Goal: Information Seeking & Learning: Check status

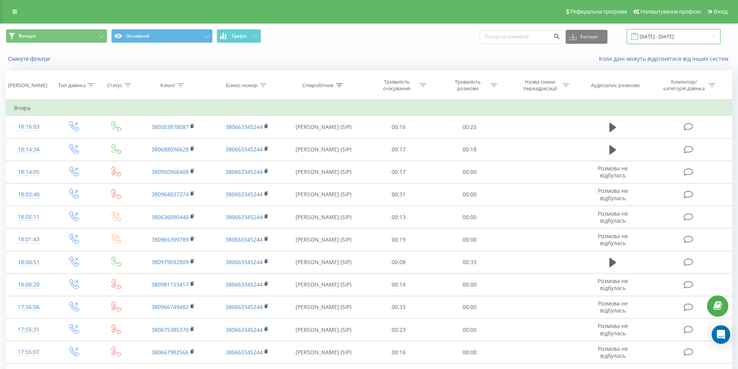
click at [666, 33] on input "21.09.2025 - 21.09.2025" at bounding box center [674, 36] width 94 height 15
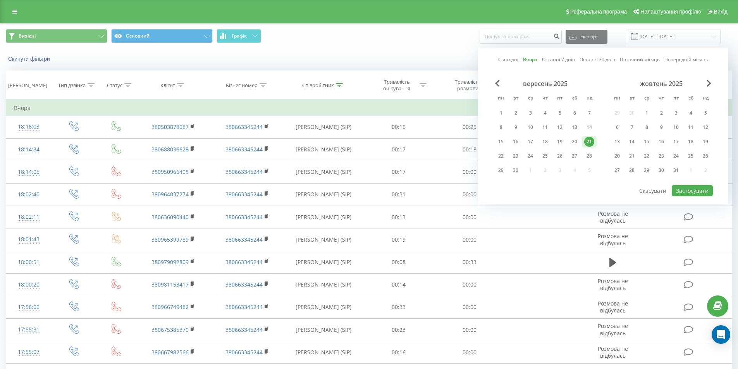
click at [513, 59] on link "Сьогодні" at bounding box center [508, 59] width 20 height 7
click at [704, 193] on button "Застосувати" at bounding box center [692, 190] width 41 height 11
type input "22.09.2025 - 22.09.2025"
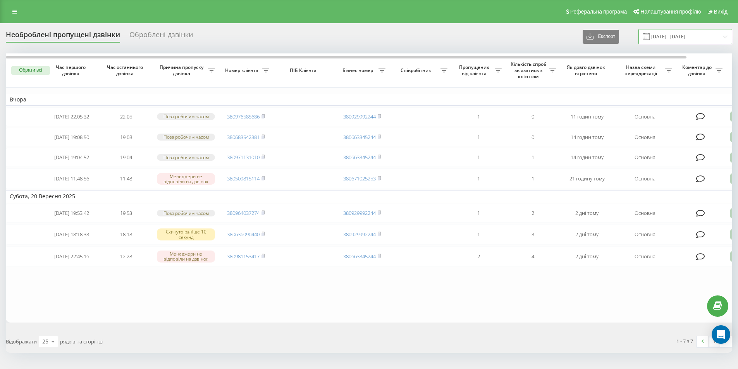
click at [667, 39] on input "20.09.2025 - 21.09.2025" at bounding box center [686, 36] width 94 height 15
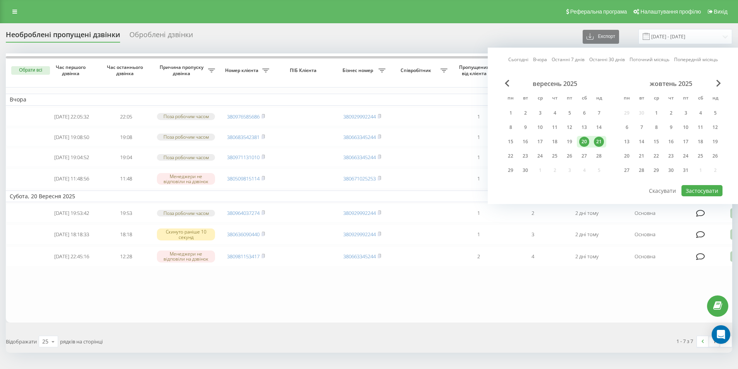
click at [525, 60] on link "Сьогодні" at bounding box center [518, 59] width 20 height 7
click at [598, 140] on div "21" at bounding box center [599, 142] width 10 height 10
click at [513, 157] on div "22" at bounding box center [511, 156] width 10 height 10
click at [711, 191] on button "Застосувати" at bounding box center [702, 190] width 41 height 11
type input "[DATE] - [DATE]"
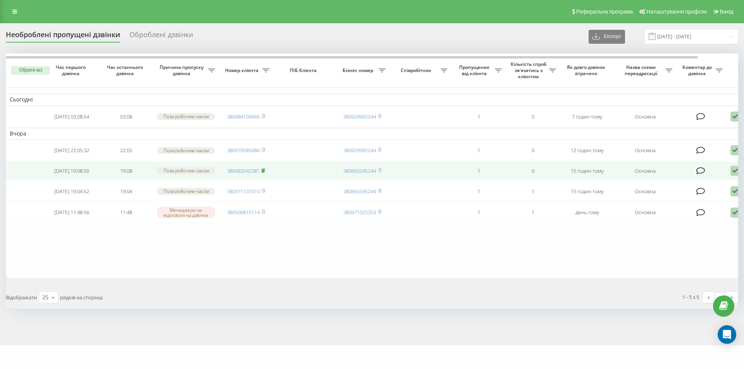
click at [265, 172] on icon at bounding box center [263, 169] width 3 height 3
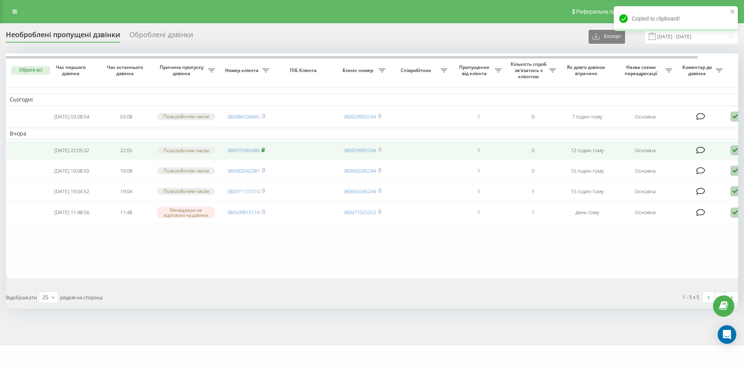
click at [263, 152] on rect at bounding box center [263, 150] width 2 height 3
click at [264, 152] on rect at bounding box center [263, 150] width 2 height 3
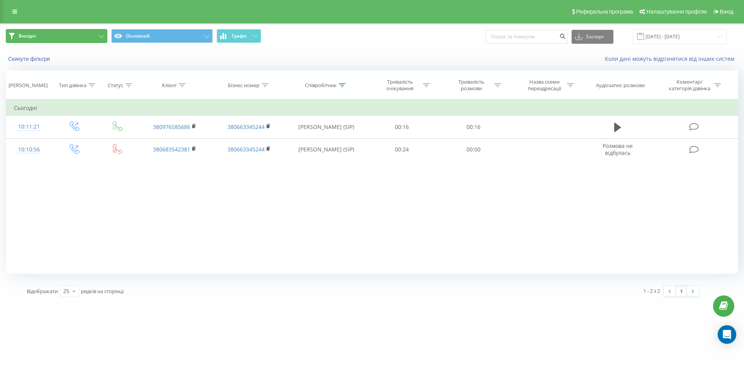
click at [88, 37] on button "Вихідні" at bounding box center [57, 36] width 102 height 14
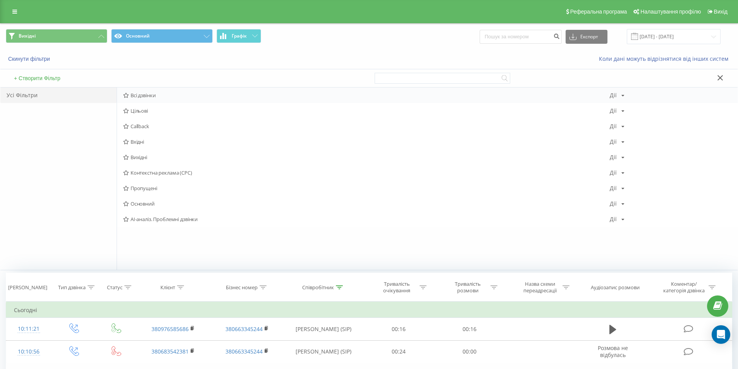
click at [160, 93] on div "Всі дзвінки Дії Редагувати Копіювати Видалити За замовчуванням Поділитися" at bounding box center [427, 95] width 621 height 15
click at [160, 96] on span "Всі дзвінки" at bounding box center [366, 95] width 487 height 5
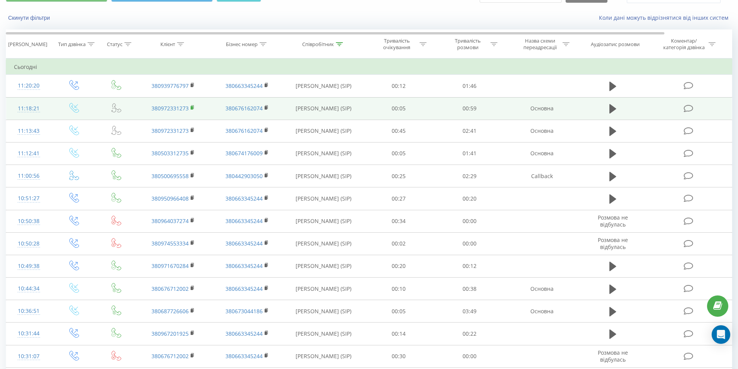
scroll to position [39, 0]
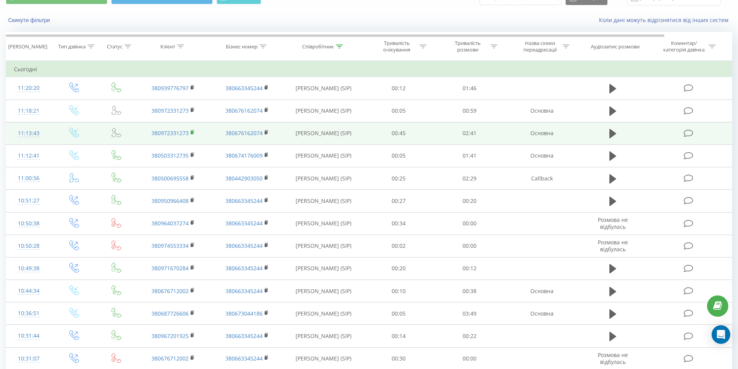
click at [191, 132] on icon at bounding box center [193, 132] width 4 height 5
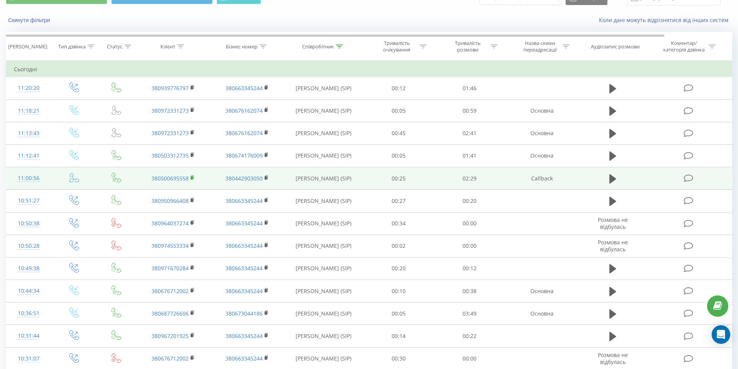
click at [193, 177] on rect at bounding box center [192, 177] width 2 height 3
